Goal: Information Seeking & Learning: Learn about a topic

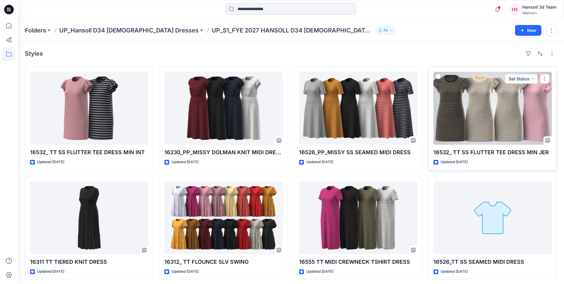
click at [471, 103] on div at bounding box center [492, 108] width 118 height 73
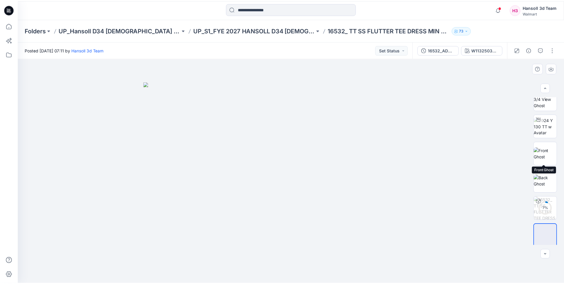
scroll to position [12, 0]
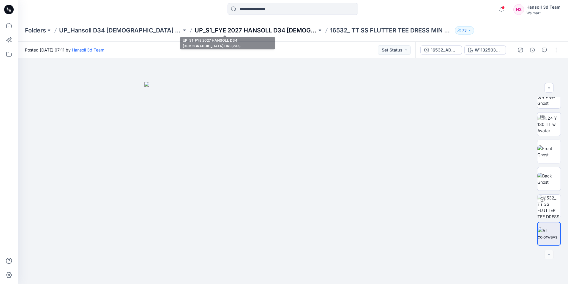
click at [257, 30] on p "UP_S1_FYE 2027 HANSOLL D34 [DEMOGRAPHIC_DATA] DRESSES" at bounding box center [256, 30] width 122 height 8
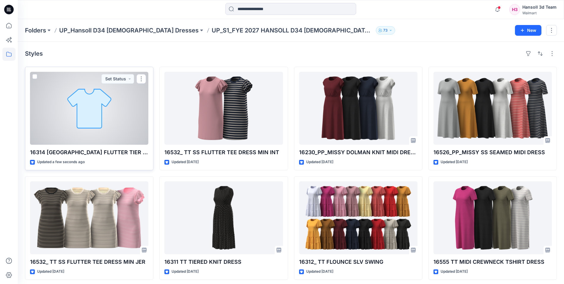
click at [112, 126] on div at bounding box center [89, 108] width 118 height 73
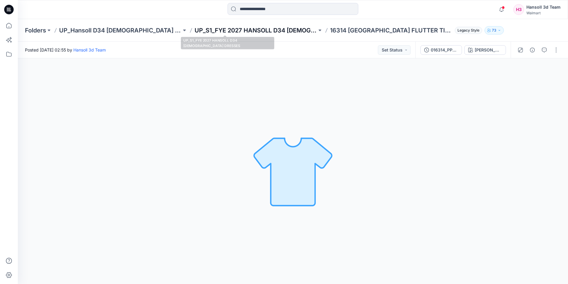
click at [254, 33] on p "UP_S1_FYE 2027 HANSOLL D34 [DEMOGRAPHIC_DATA] DRESSES" at bounding box center [256, 30] width 122 height 8
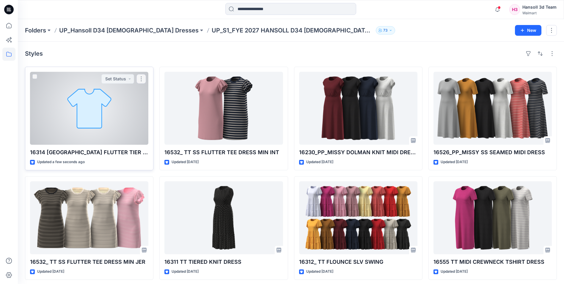
click at [91, 122] on div at bounding box center [89, 108] width 118 height 73
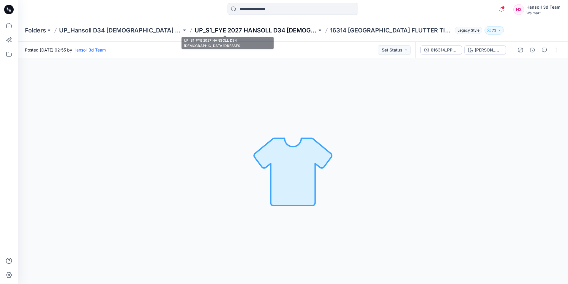
click at [258, 28] on p "UP_S1_FYE 2027 HANSOLL D34 [DEMOGRAPHIC_DATA] DRESSES" at bounding box center [256, 30] width 122 height 8
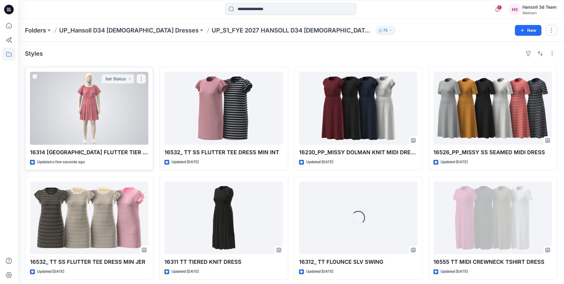
click at [104, 108] on div at bounding box center [89, 108] width 118 height 73
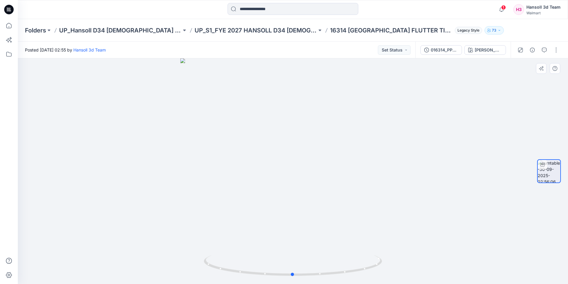
drag, startPoint x: 296, startPoint y: 174, endPoint x: 117, endPoint y: 158, distance: 179.9
click at [117, 158] on div at bounding box center [293, 170] width 551 height 225
click at [264, 29] on p "UP_S1_FYE 2027 HANSOLL D34 [DEMOGRAPHIC_DATA] DRESSES" at bounding box center [256, 30] width 122 height 8
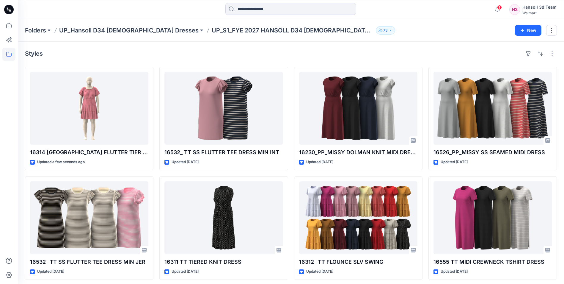
click at [159, 57] on div "Styles" at bounding box center [291, 54] width 532 height 10
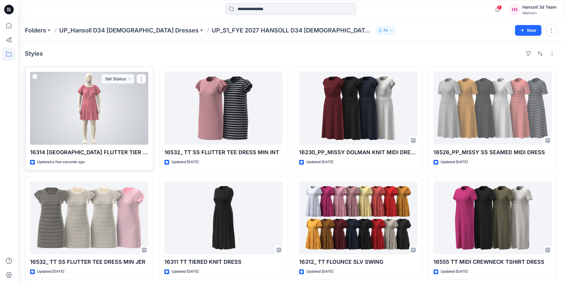
click at [106, 119] on div at bounding box center [89, 108] width 118 height 73
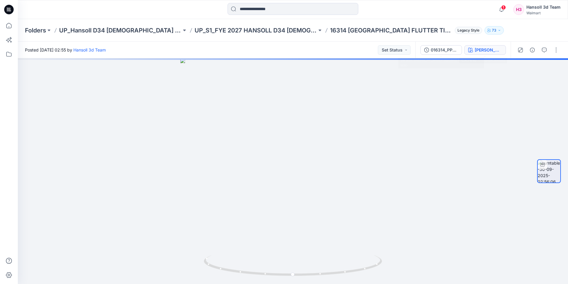
click at [480, 53] on div "[PERSON_NAME]" at bounding box center [488, 50] width 27 height 7
click at [475, 50] on div "[PERSON_NAME]" at bounding box center [488, 50] width 27 height 7
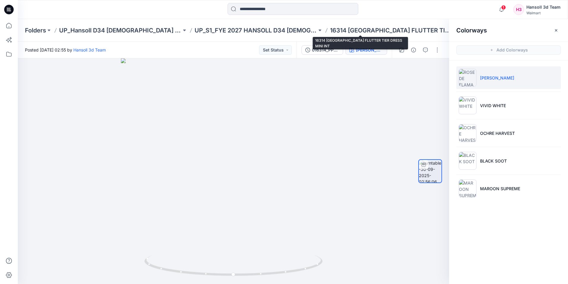
click at [380, 27] on p "16314 [GEOGRAPHIC_DATA] FLUTTER TIER DRESS MINI INT" at bounding box center [391, 30] width 122 height 8
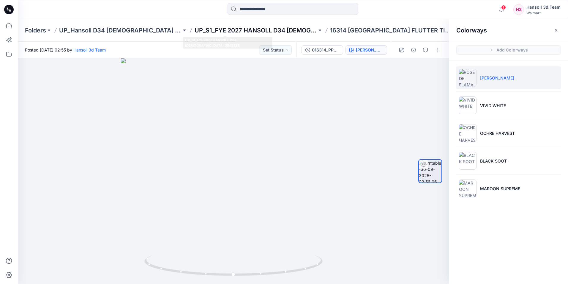
click at [275, 30] on p "UP_S1_FYE 2027 HANSOLL D34 [DEMOGRAPHIC_DATA] DRESSES" at bounding box center [256, 30] width 122 height 8
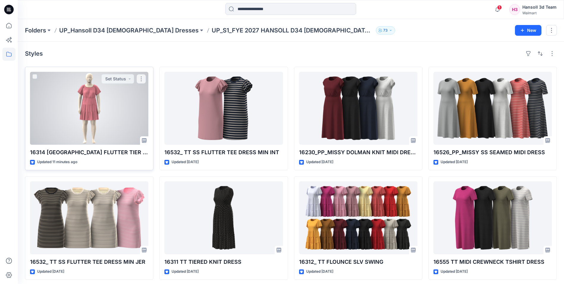
click at [79, 102] on div at bounding box center [89, 108] width 118 height 73
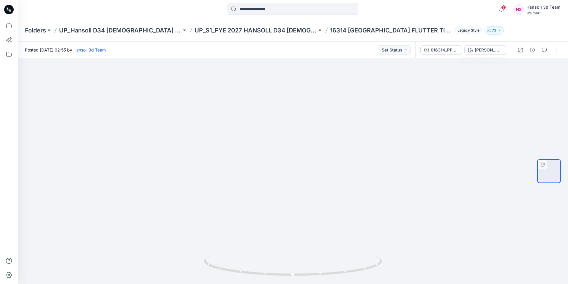
click at [479, 55] on div "016314_PP_MISSY SQUARE NECK TIERED MINI ROSE DE FLAMANT" at bounding box center [463, 50] width 95 height 17
click at [480, 53] on button "[PERSON_NAME]" at bounding box center [486, 50] width 42 height 10
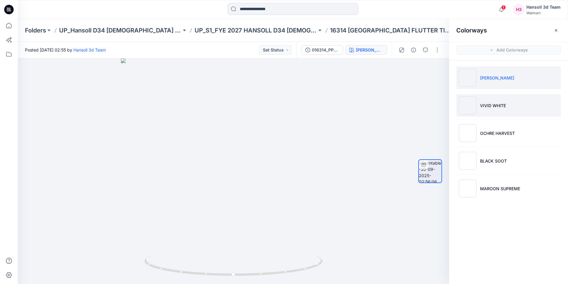
click at [490, 104] on p "VIVID WHITE" at bounding box center [493, 105] width 26 height 6
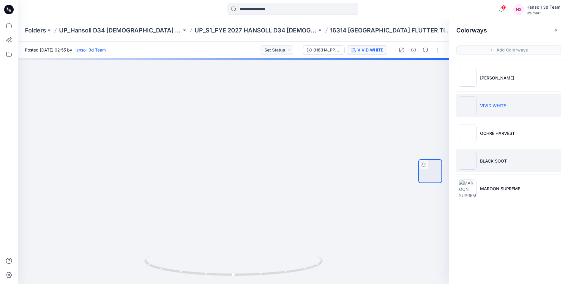
click at [487, 161] on p "BLACK SOOT" at bounding box center [493, 161] width 27 height 6
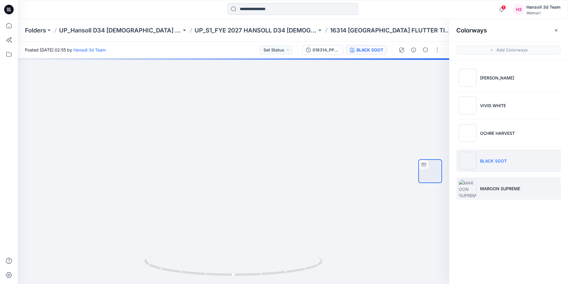
click at [485, 190] on p "MAROON SUPREME" at bounding box center [500, 188] width 40 height 6
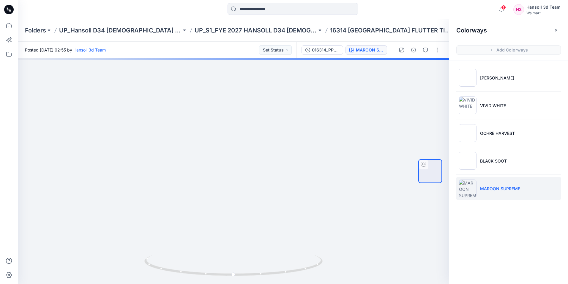
click at [312, 58] on div "016314_PP_MISSY SQUARE NECK TIERED MINI MAROON SUPREME" at bounding box center [344, 50] width 95 height 17
click at [322, 49] on div "016314_PP_MISSY SQUARE NECK TIERED MINI" at bounding box center [325, 50] width 27 height 7
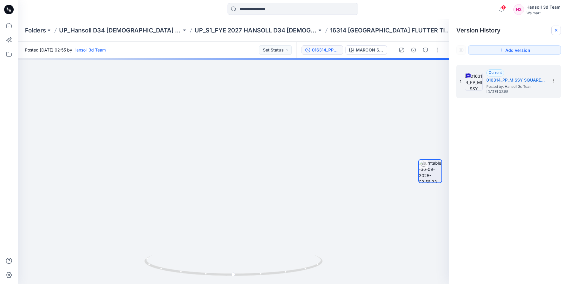
click at [556, 29] on icon at bounding box center [556, 30] width 5 height 5
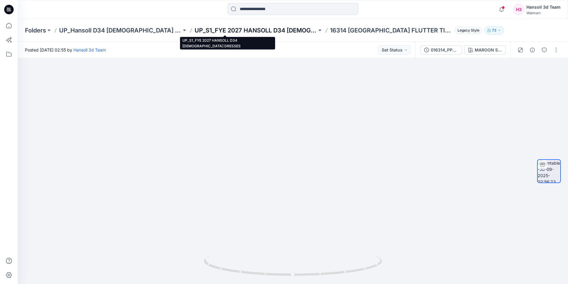
click at [268, 29] on p "UP_S1_FYE 2027 HANSOLL D34 [DEMOGRAPHIC_DATA] DRESSES" at bounding box center [256, 30] width 122 height 8
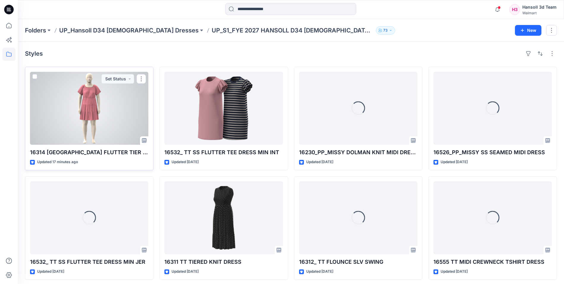
click at [114, 131] on div at bounding box center [89, 108] width 118 height 73
